Goal: Task Accomplishment & Management: Manage account settings

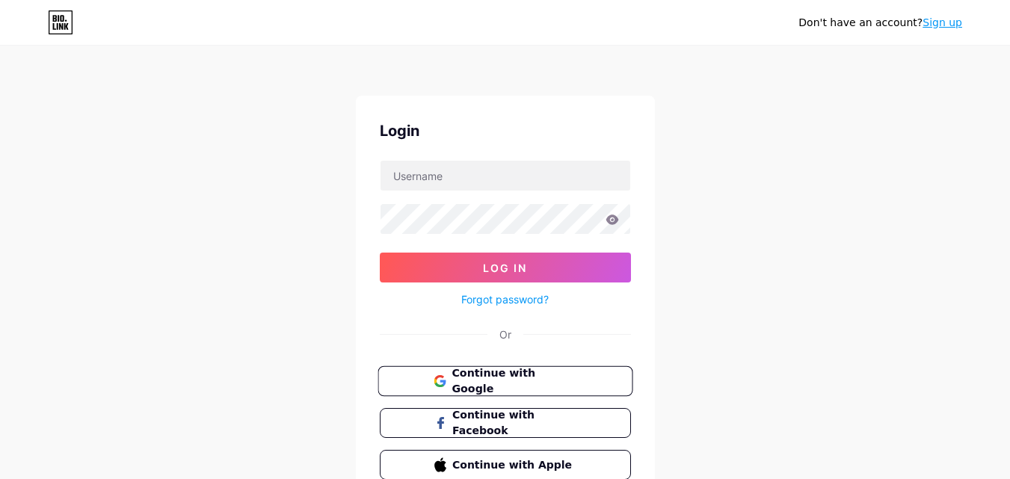
click at [479, 378] on span "Continue with Google" at bounding box center [514, 382] width 125 height 32
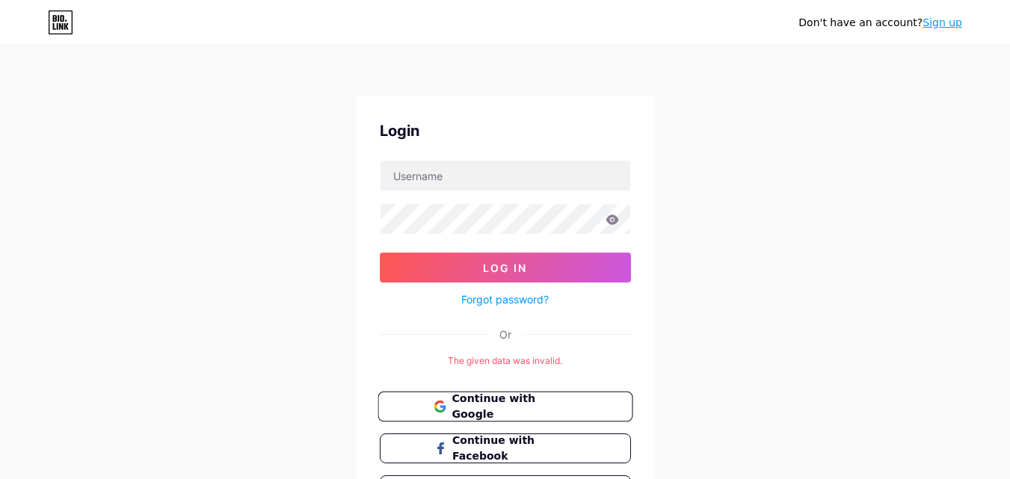
click at [530, 400] on span "Continue with Google" at bounding box center [514, 407] width 125 height 32
